Goal: Use online tool/utility: Use online tool/utility

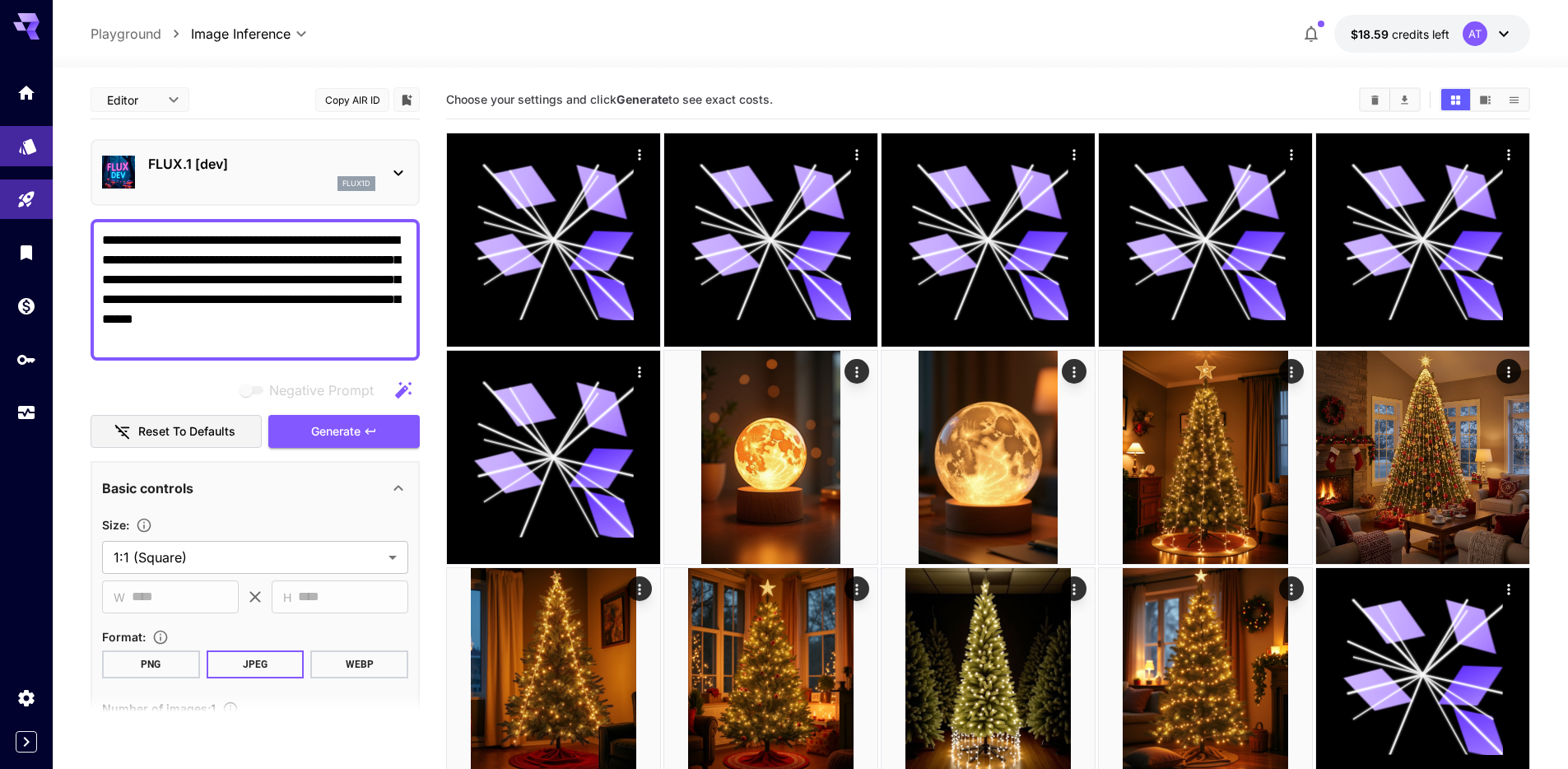
click at [36, 140] on icon "Models" at bounding box center [28, 142] width 20 height 20
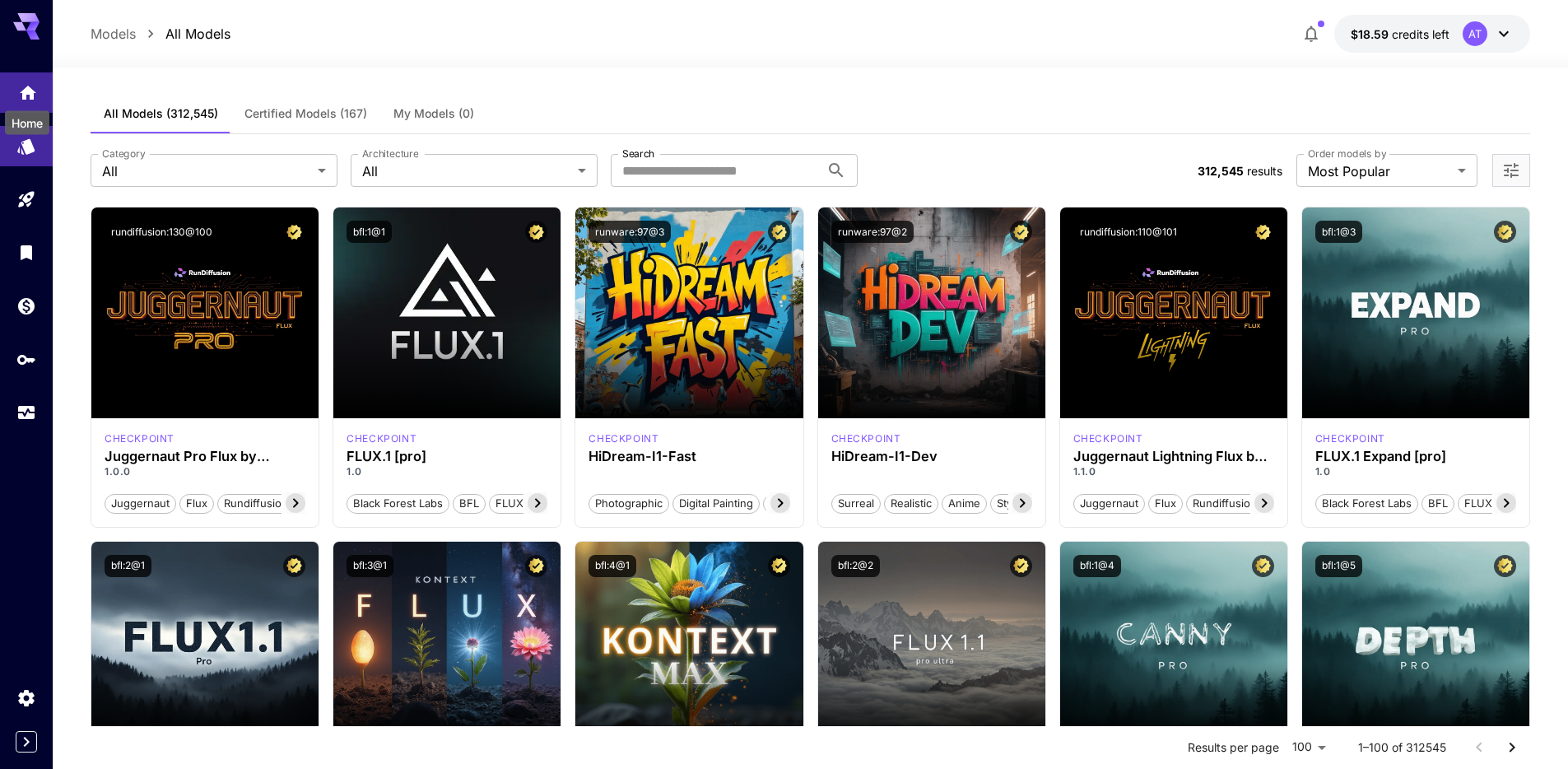
click at [23, 91] on icon "Home" at bounding box center [28, 87] width 16 height 14
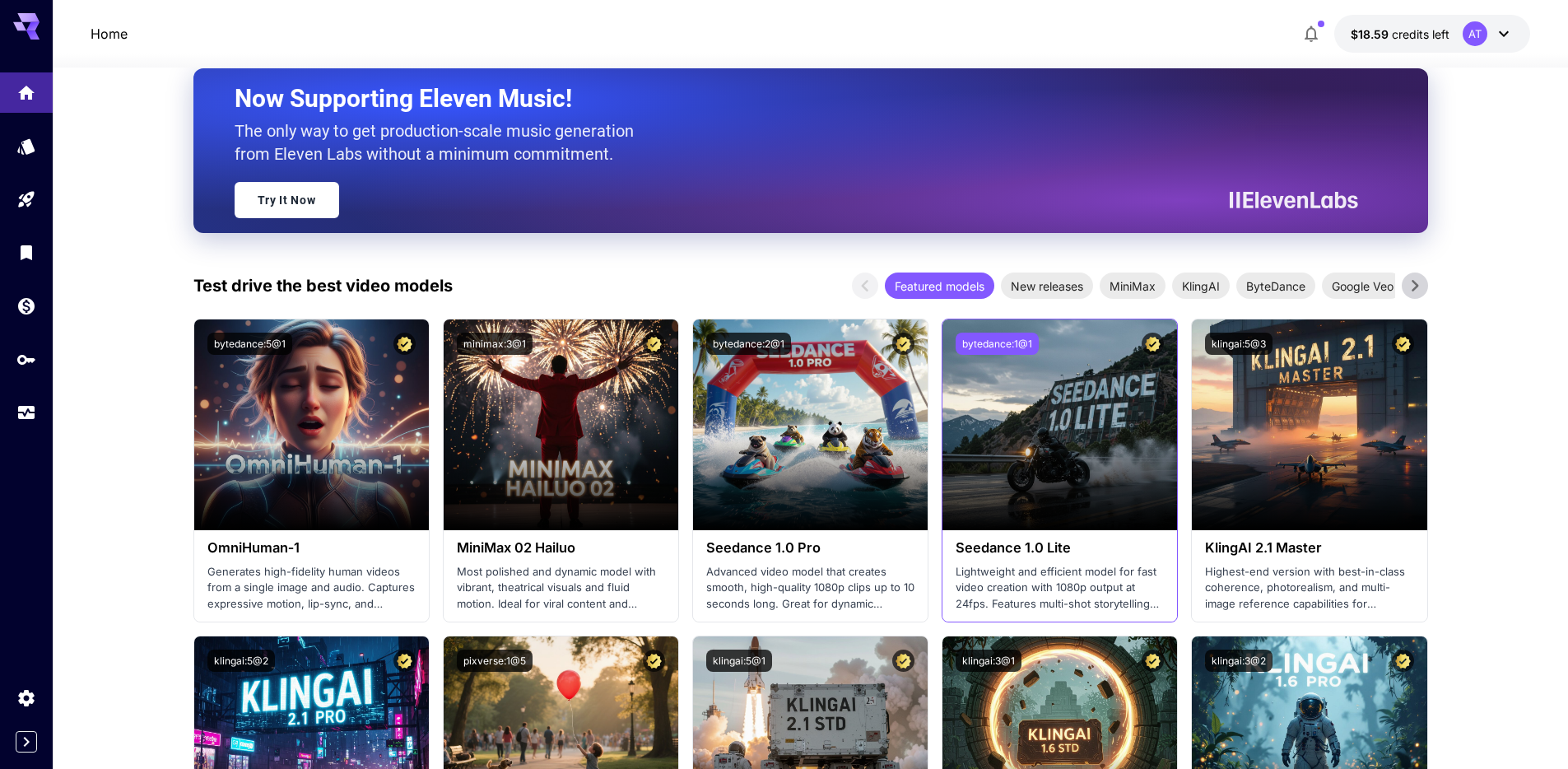
scroll to position [50, 0]
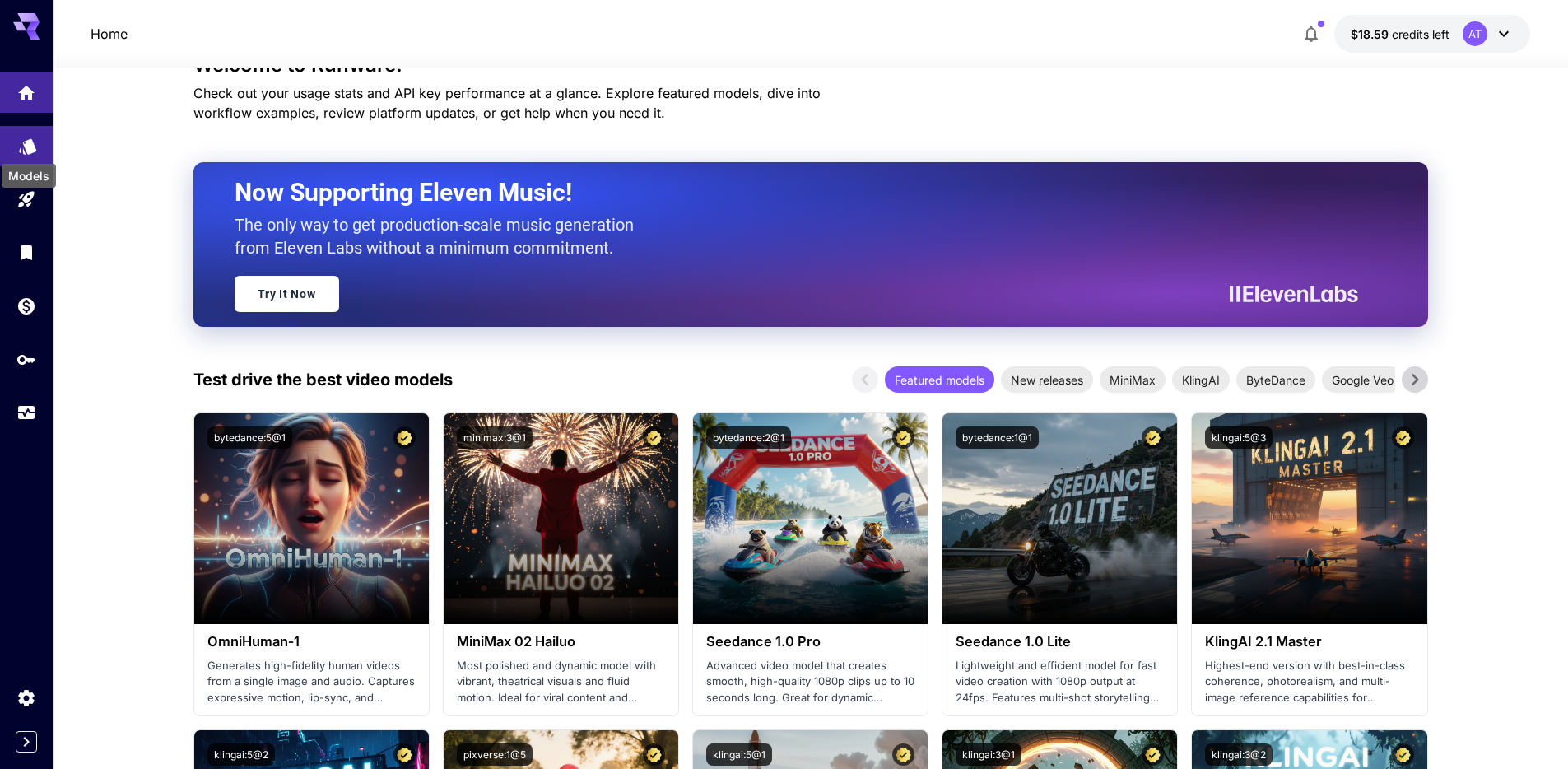
click at [28, 147] on icon "Models" at bounding box center [27, 142] width 17 height 16
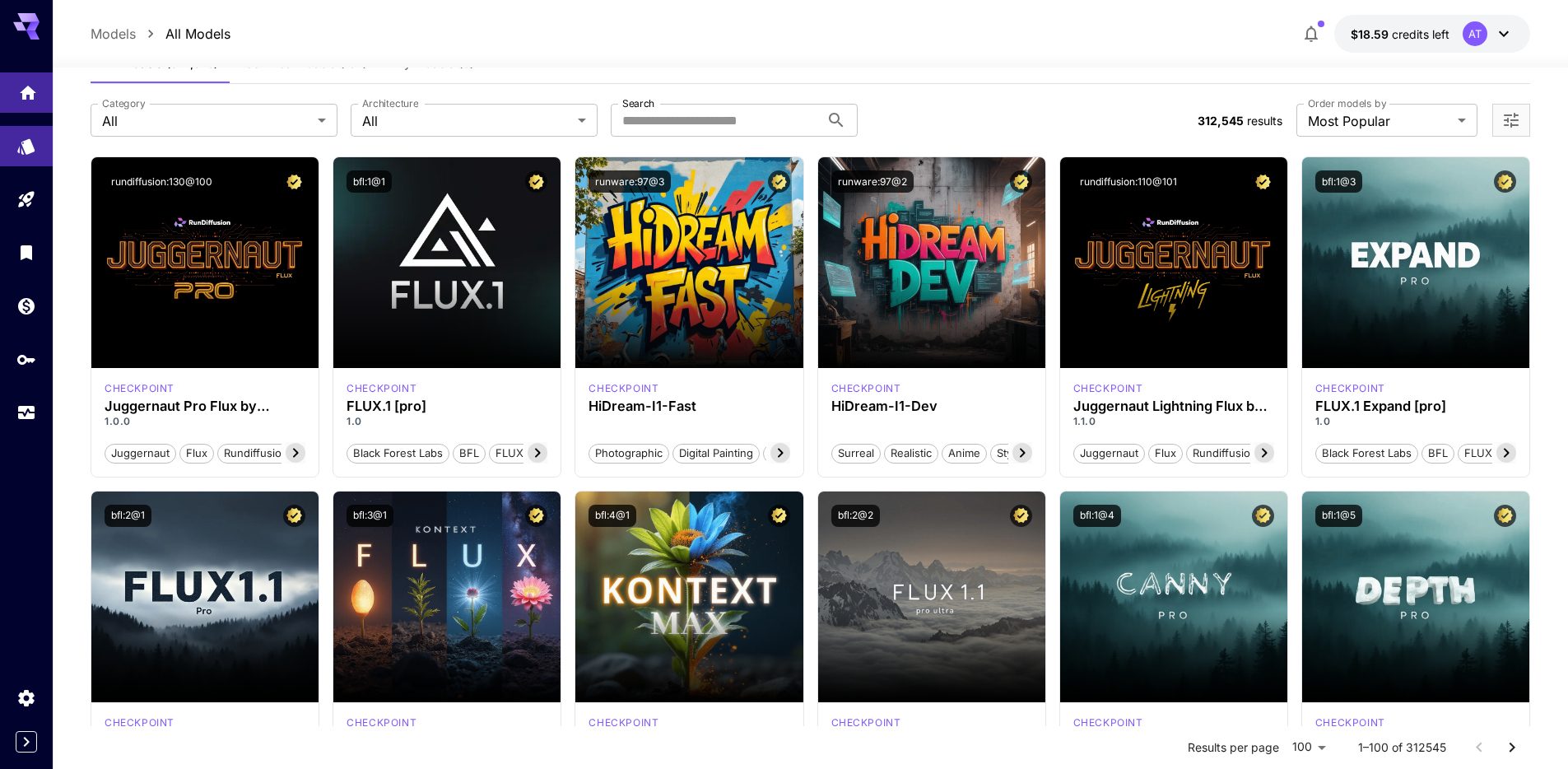
click at [41, 92] on link at bounding box center [27, 92] width 53 height 40
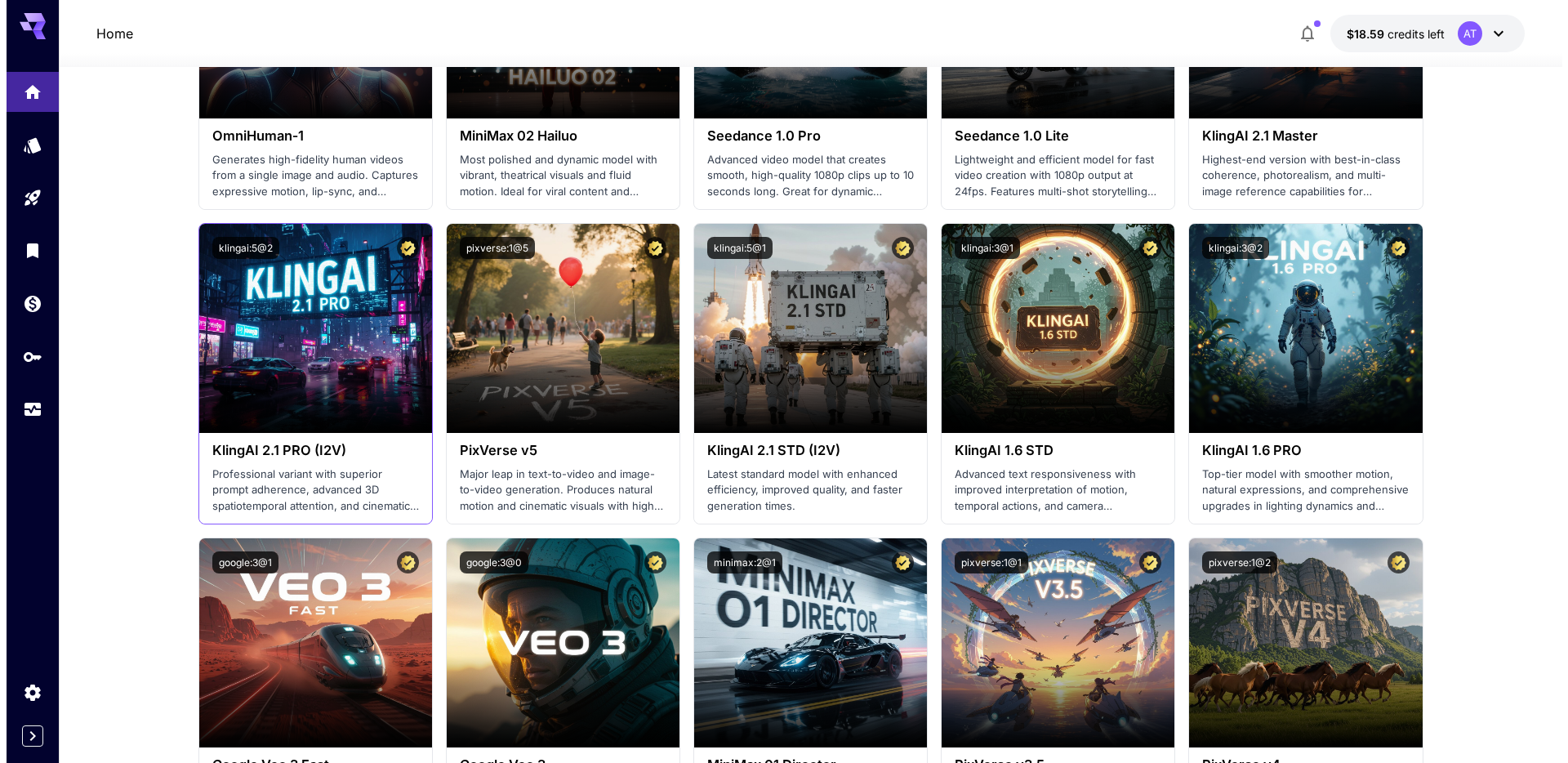
scroll to position [1009, 0]
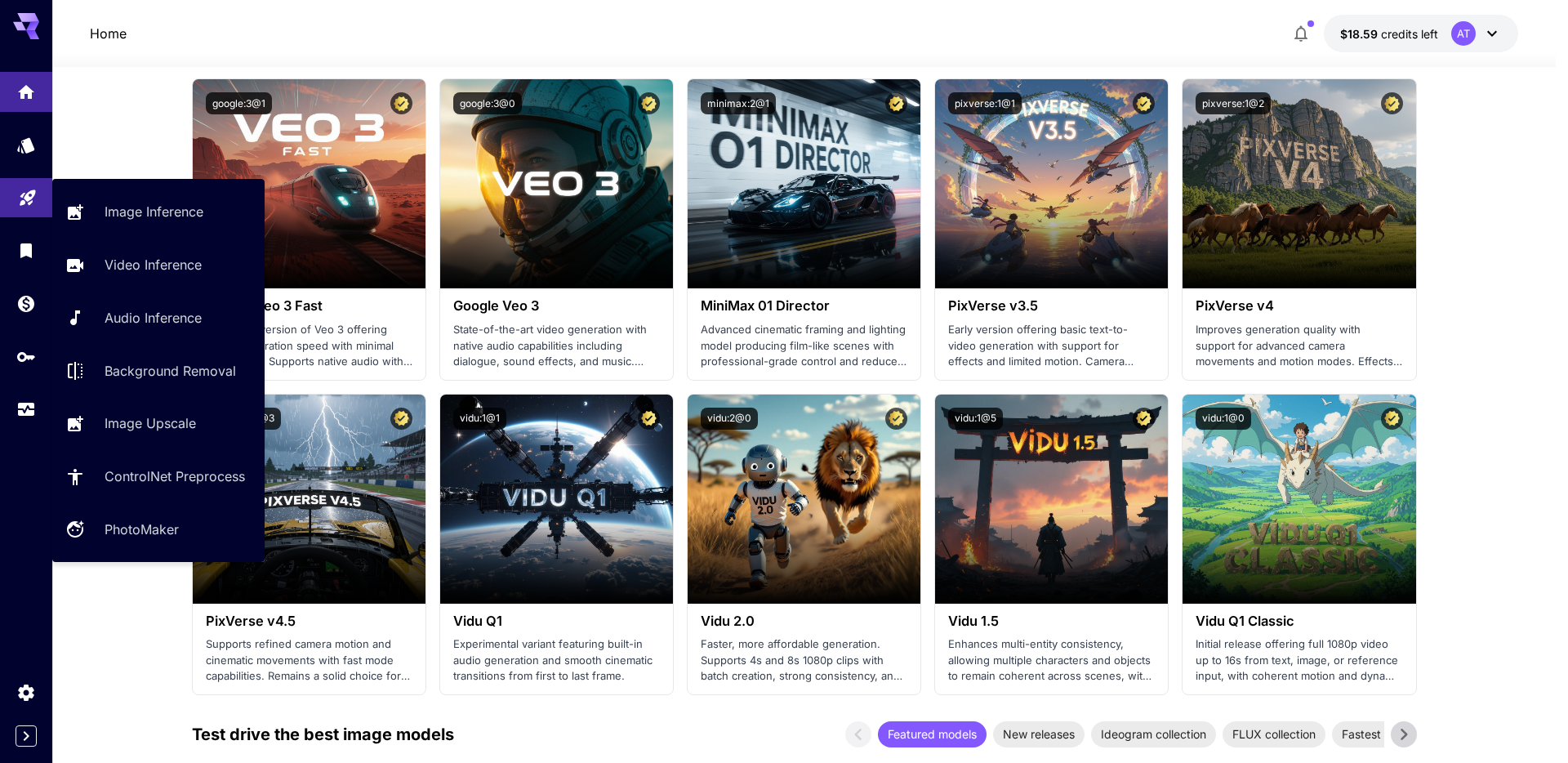
click at [18, 190] on icon "Playground" at bounding box center [28, 193] width 20 height 20
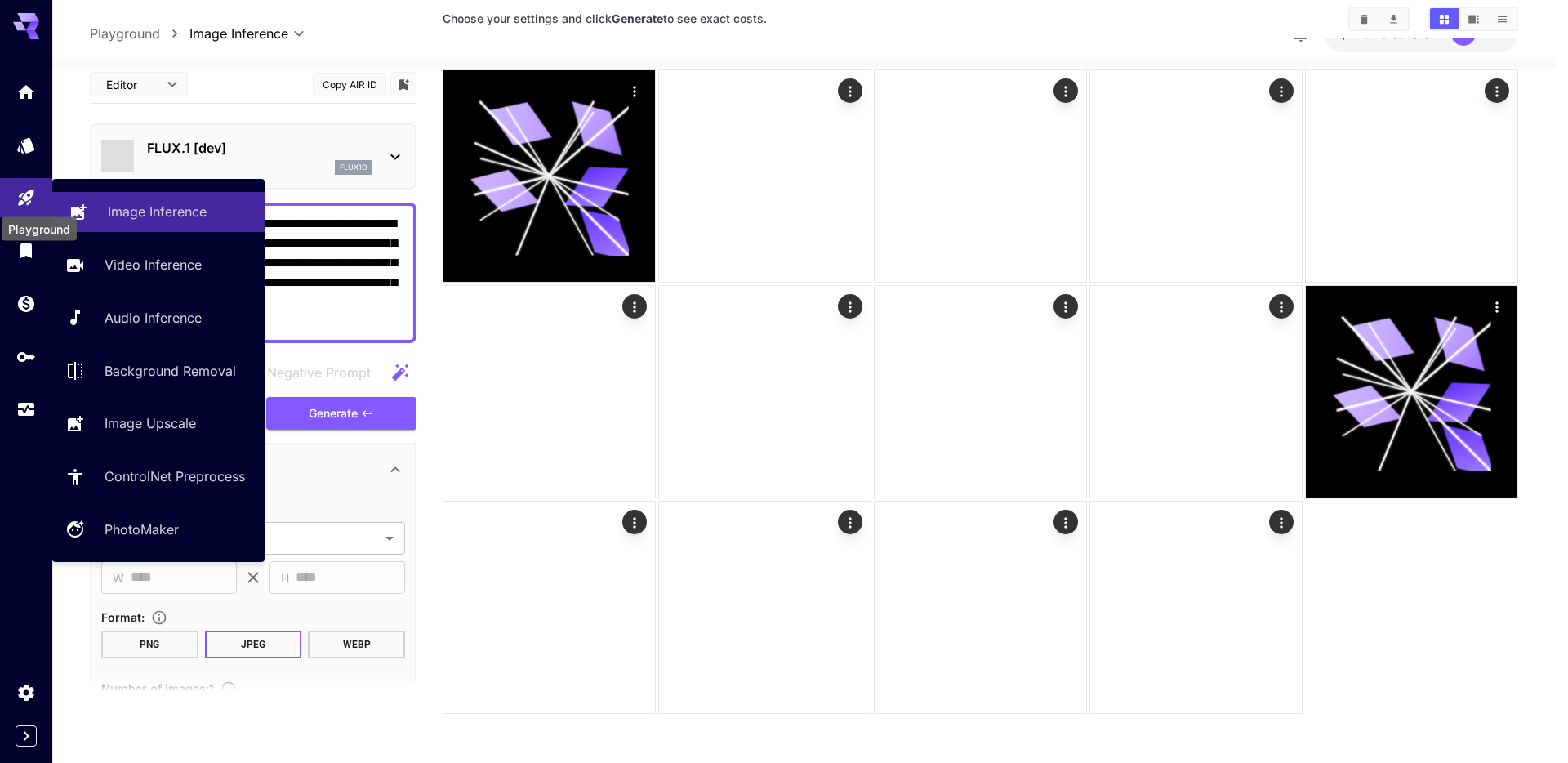
scroll to position [278, 0]
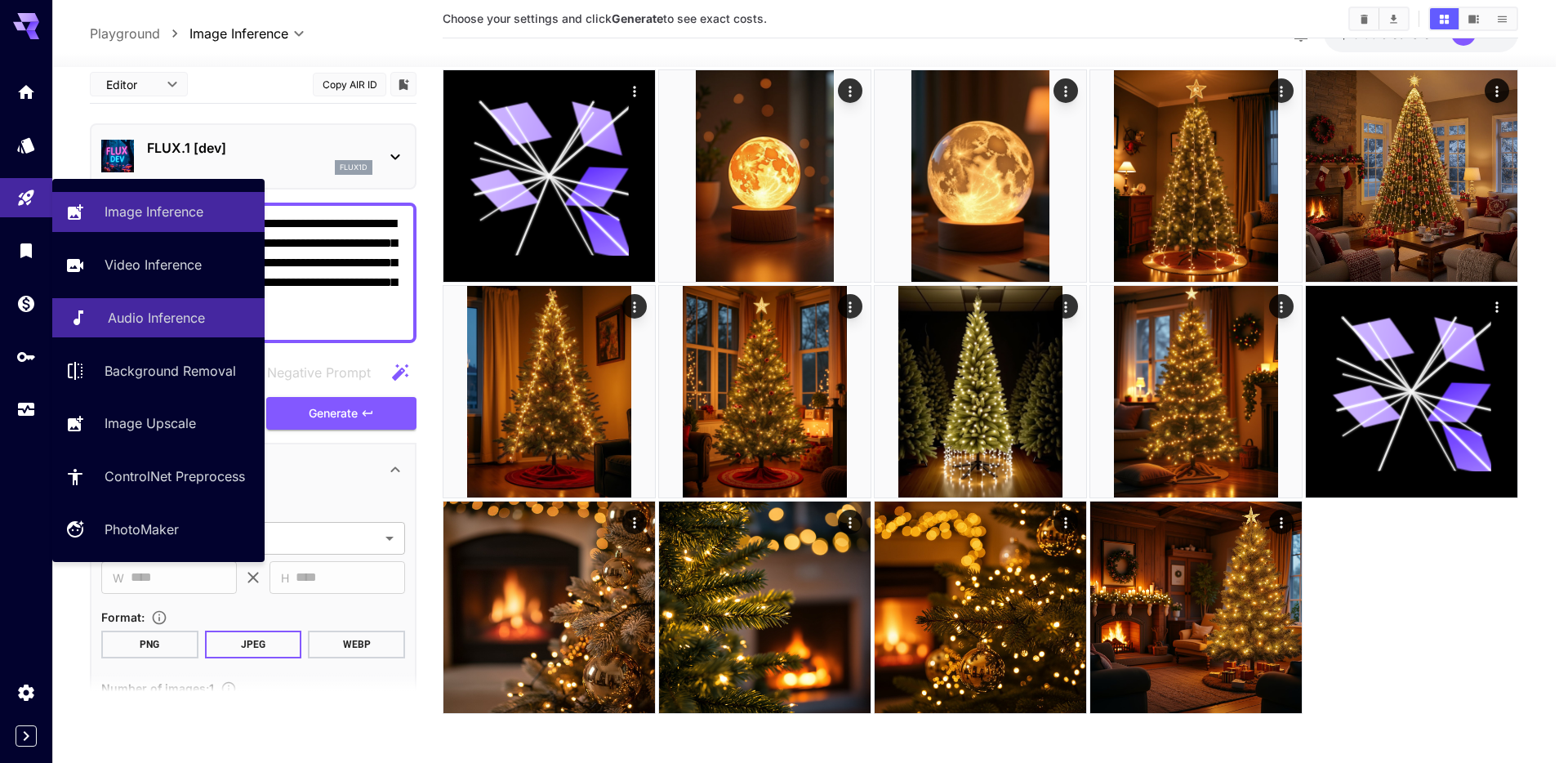
click at [150, 320] on p "Audio Inference" at bounding box center [156, 318] width 97 height 20
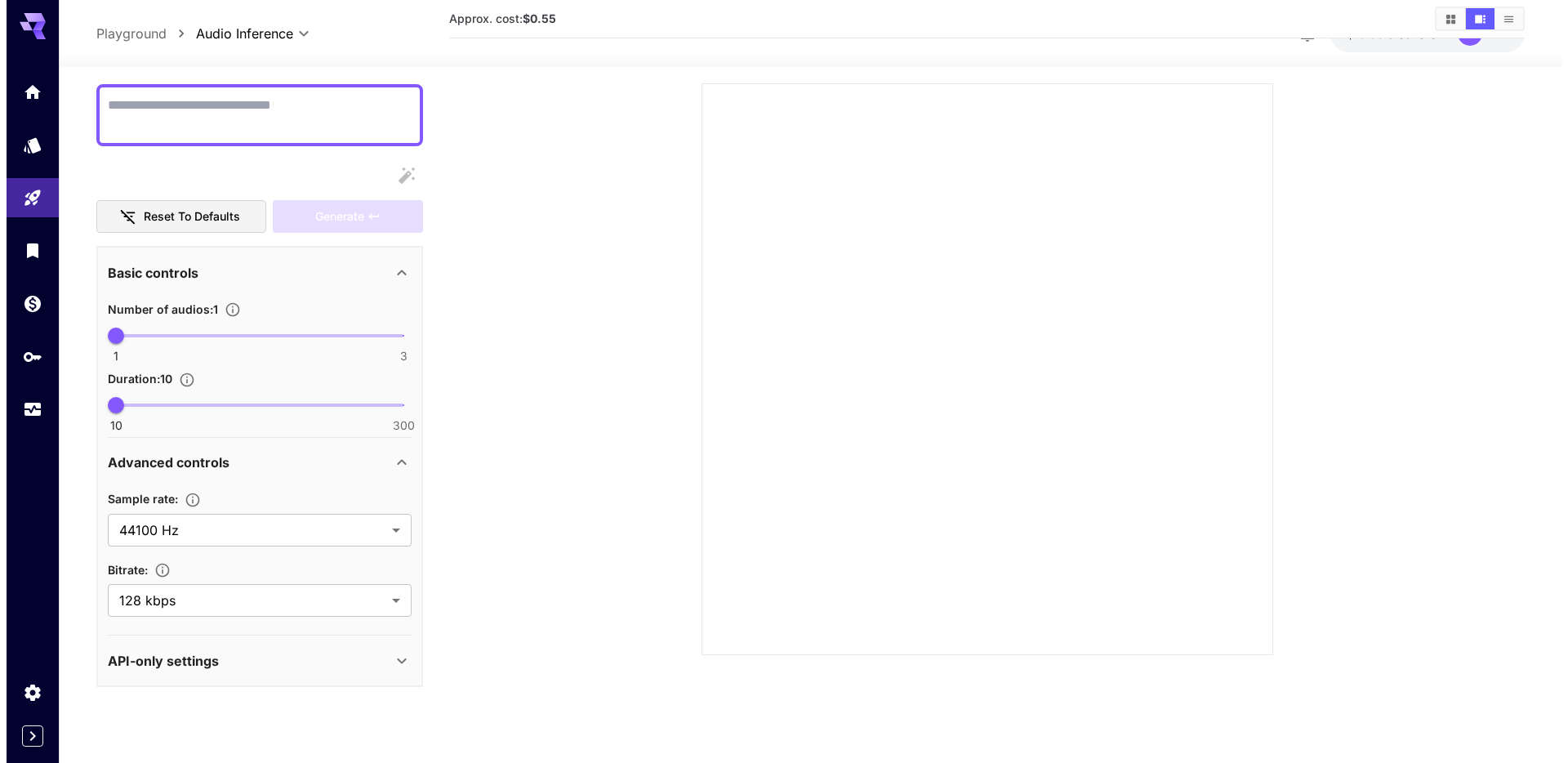
scroll to position [129, 0]
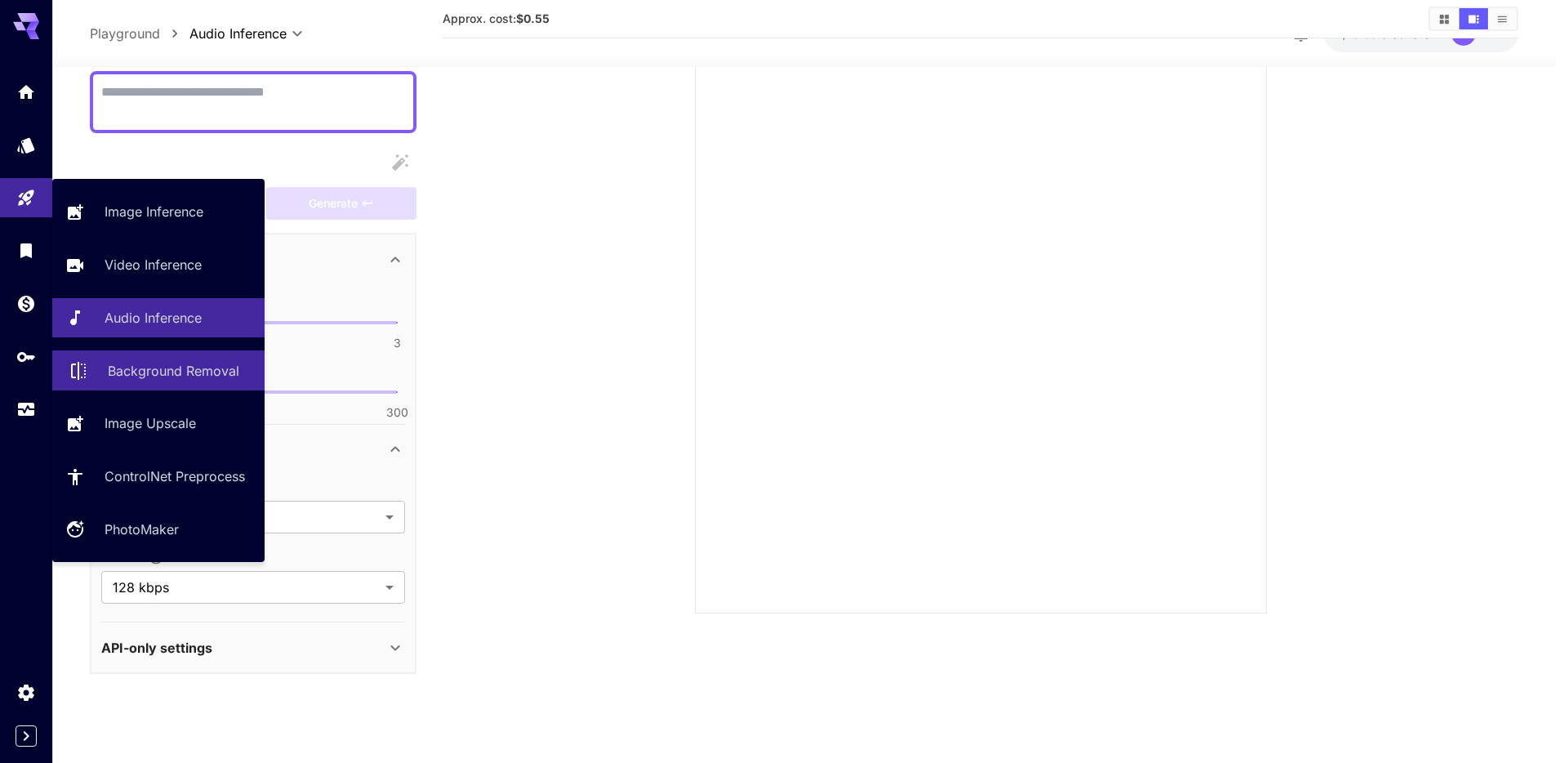
click at [164, 381] on p "Background Removal" at bounding box center [174, 371] width 132 height 20
type input "**********"
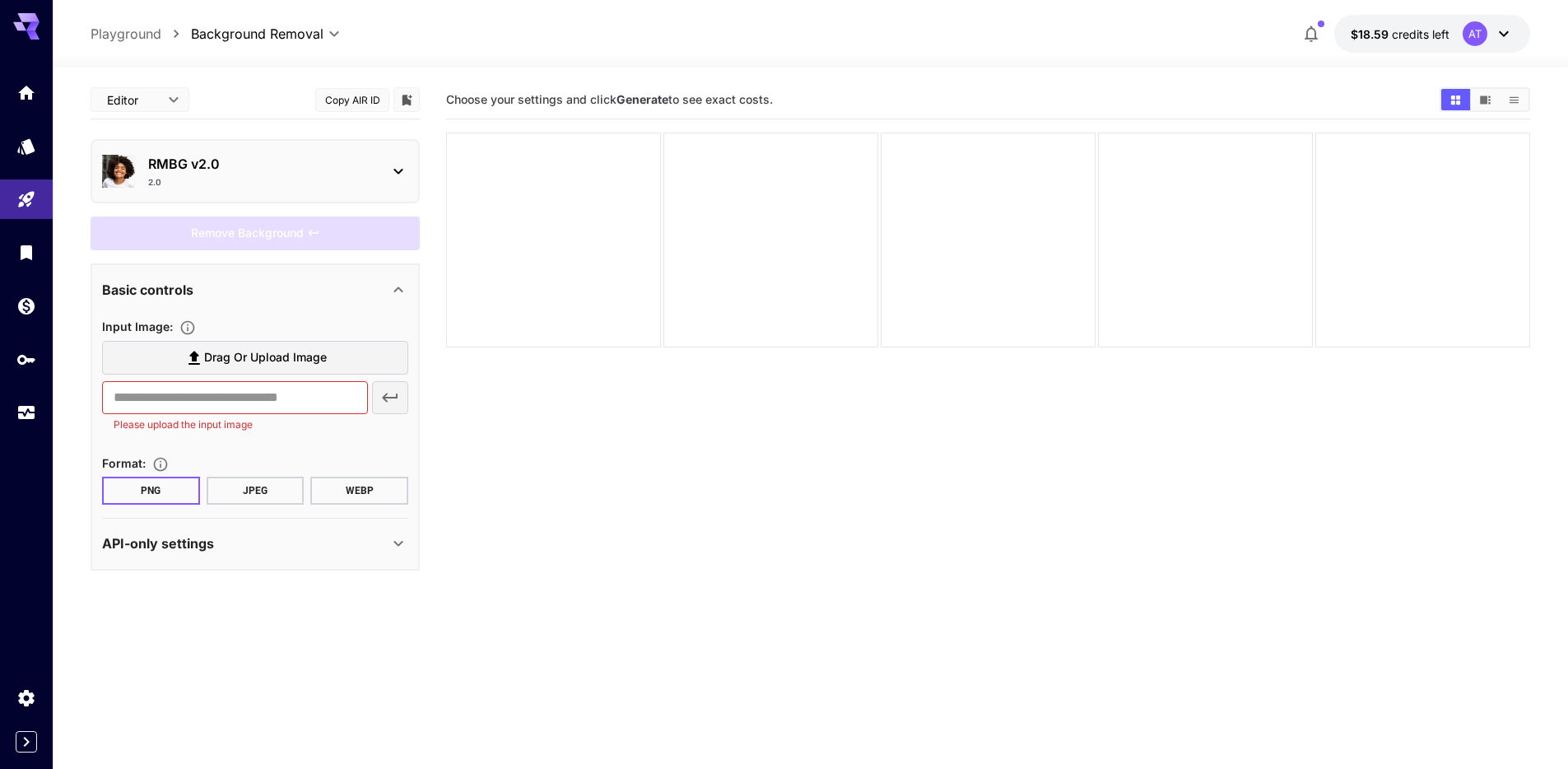
click at [163, 141] on div "RMBG v2.0 2.0" at bounding box center [255, 171] width 330 height 64
click at [156, 162] on p "RMBG v2.0" at bounding box center [262, 164] width 227 height 20
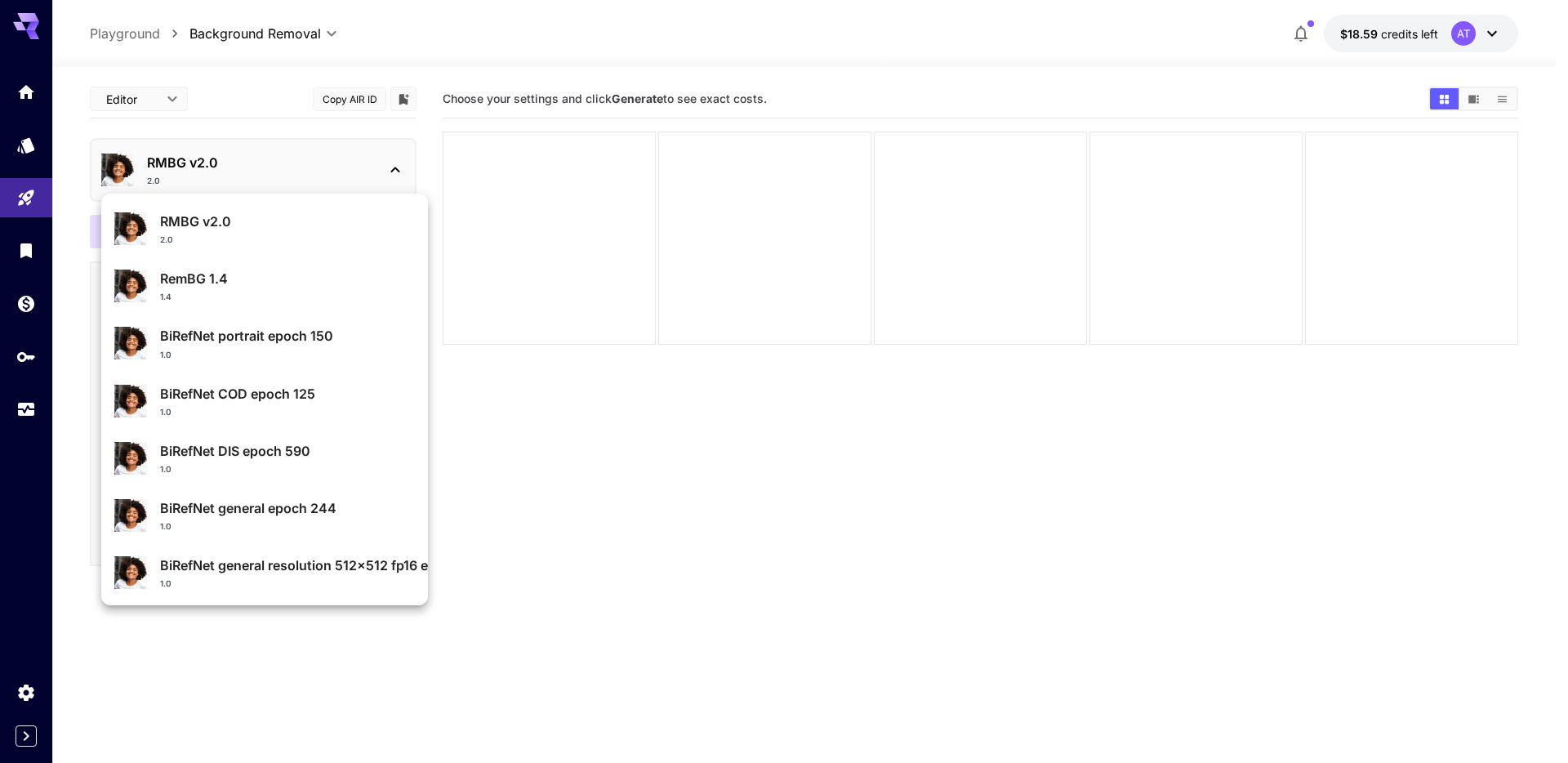
click at [574, 506] on div at bounding box center [784, 382] width 1568 height 763
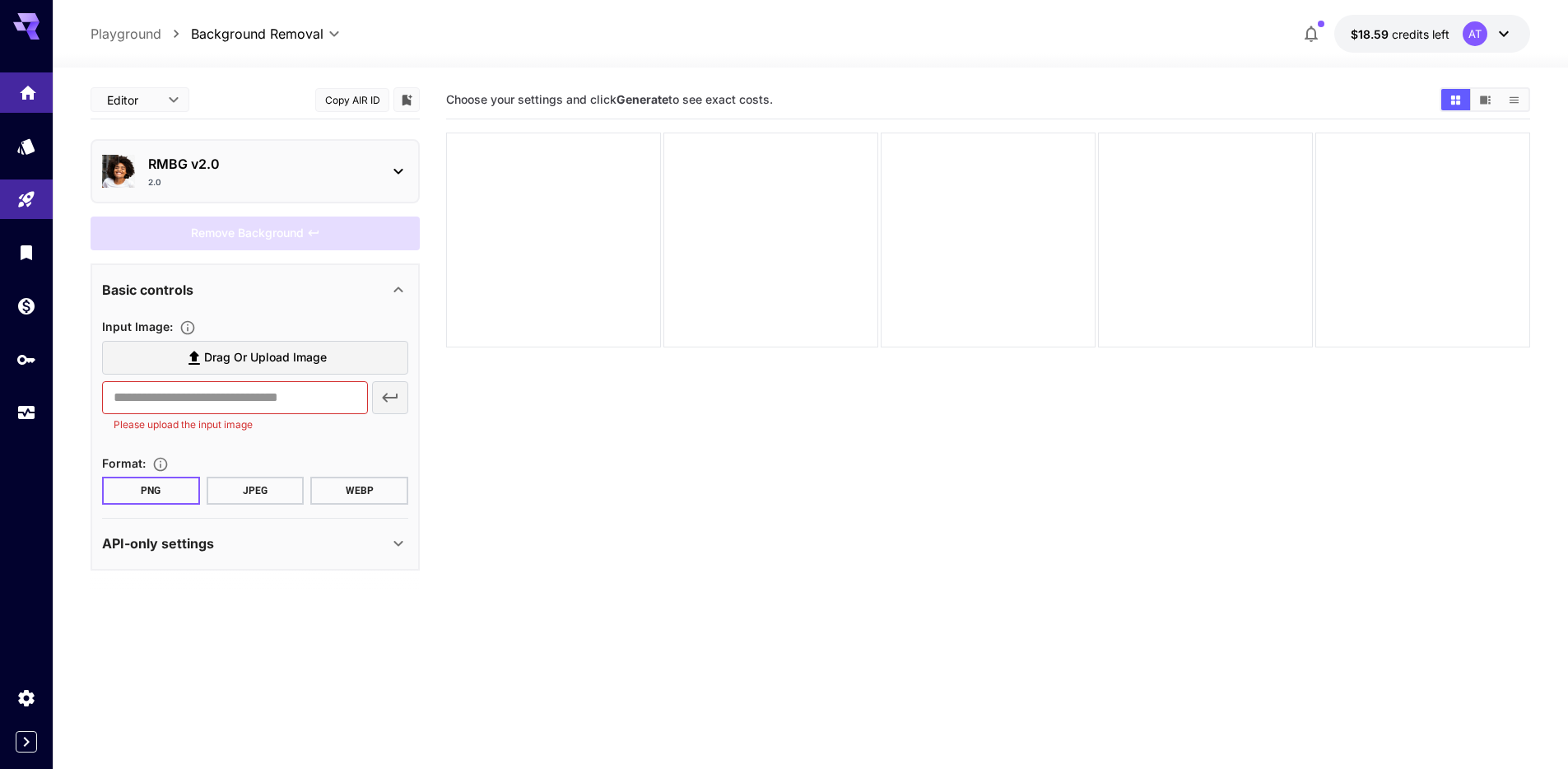
click at [23, 102] on link at bounding box center [27, 92] width 53 height 40
